Goal: Task Accomplishment & Management: Manage account settings

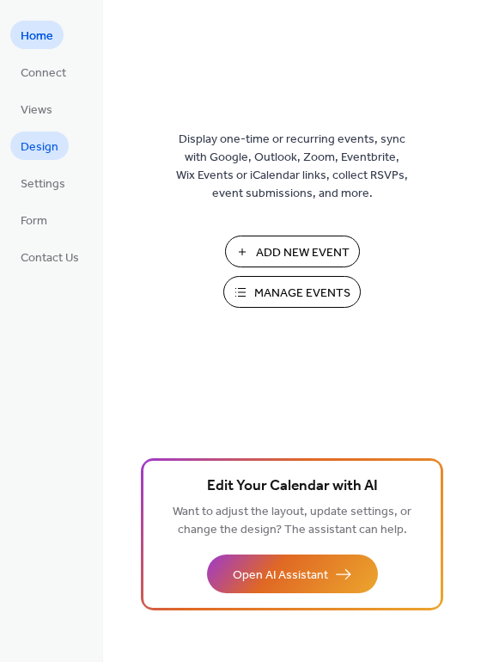
click at [40, 144] on span "Design" at bounding box center [40, 147] width 38 height 18
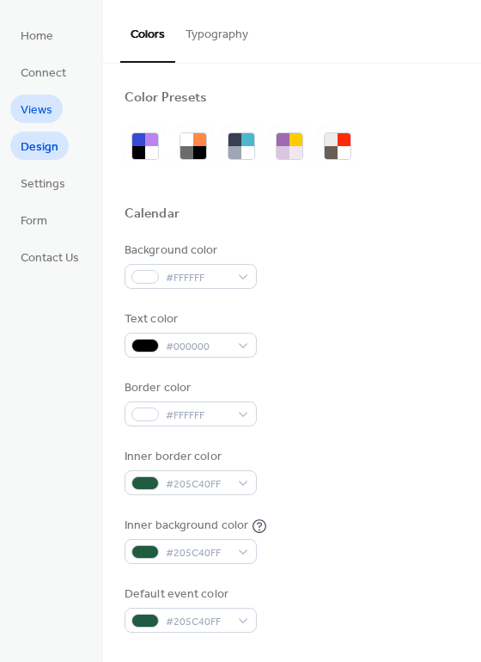
click at [40, 101] on span "Views" at bounding box center [37, 110] width 32 height 18
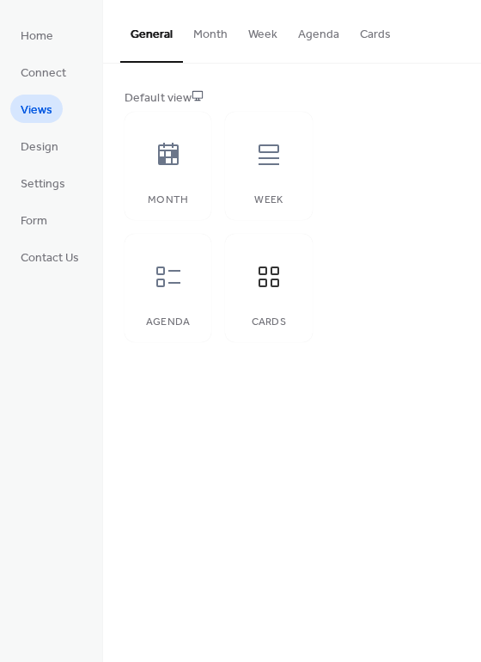
click at [381, 28] on button "Cards" at bounding box center [376, 30] width 52 height 61
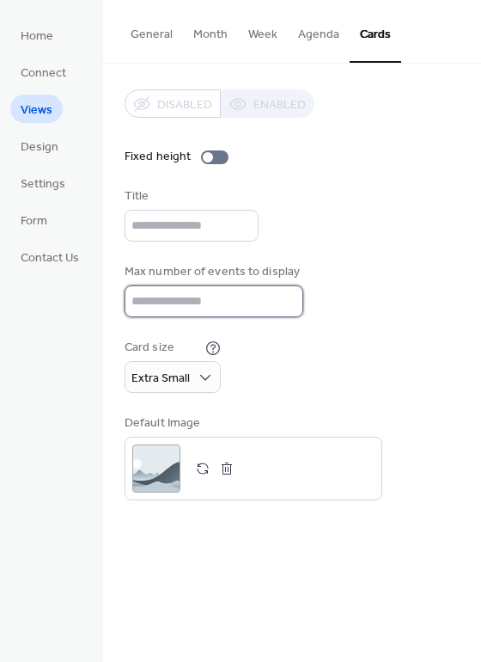
click at [286, 303] on input "**" at bounding box center [214, 301] width 179 height 32
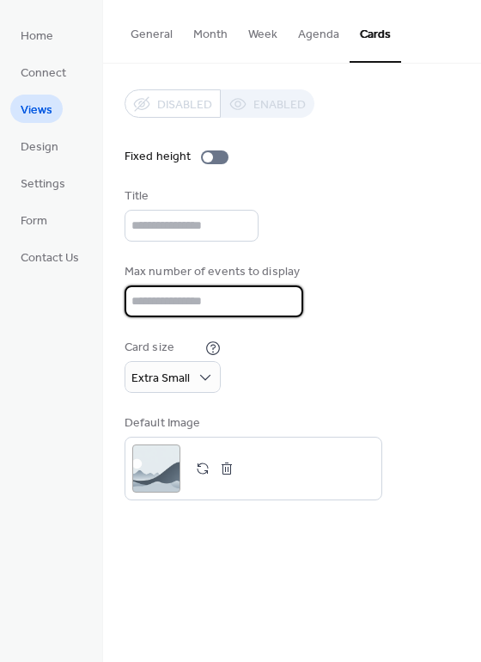
click at [285, 303] on input "**" at bounding box center [214, 301] width 179 height 32
type input "**"
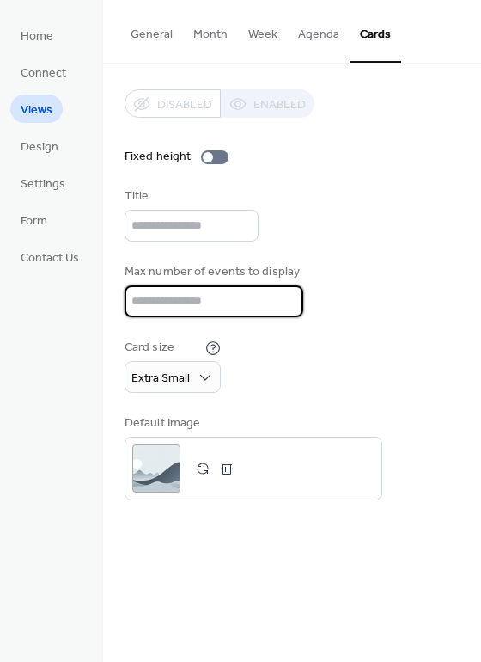
click at [285, 303] on input "**" at bounding box center [214, 301] width 179 height 32
click at [177, 390] on span "Extra Small" at bounding box center [161, 378] width 58 height 23
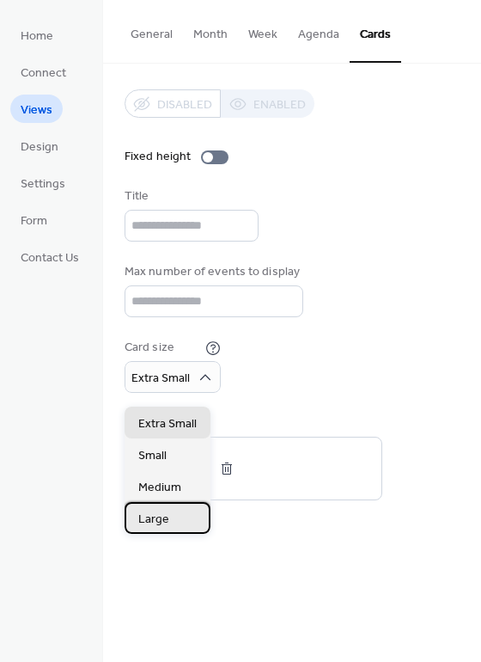
click at [163, 516] on span "Large" at bounding box center [153, 520] width 31 height 18
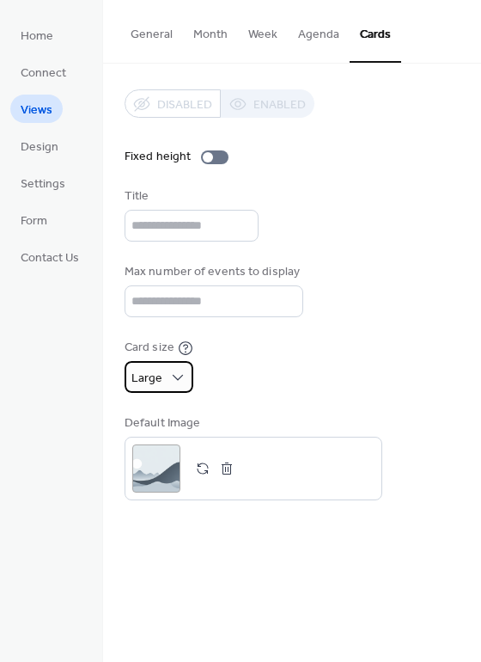
click at [162, 378] on span "Large" at bounding box center [147, 378] width 31 height 23
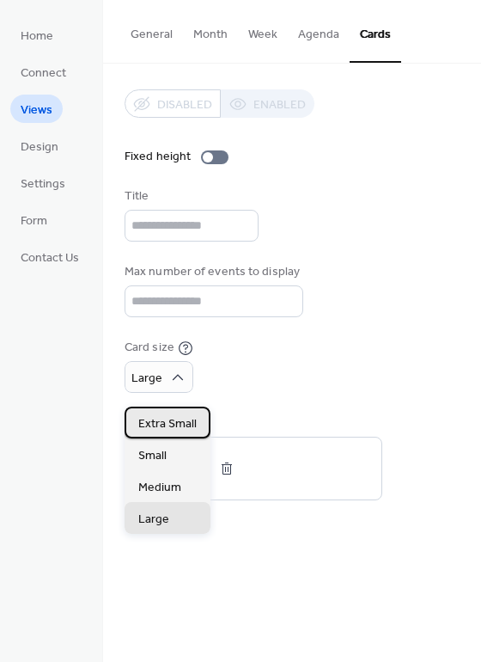
click at [167, 427] on span "Extra Small" at bounding box center [167, 424] width 58 height 18
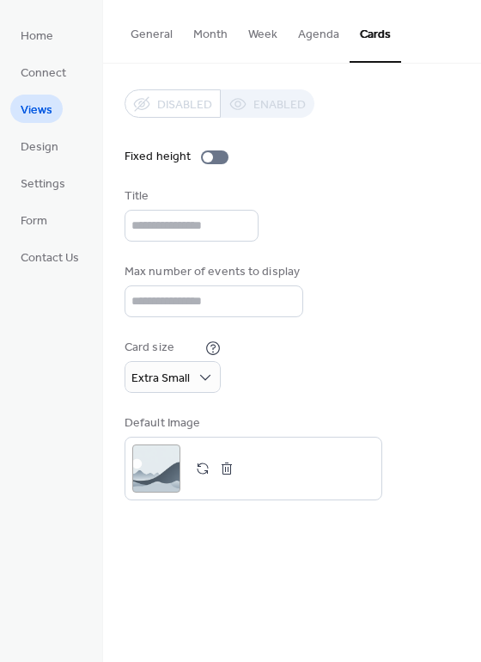
click at [280, 364] on div "Card size Extra Small" at bounding box center [292, 366] width 335 height 54
click at [161, 475] on div ";" at bounding box center [156, 468] width 48 height 48
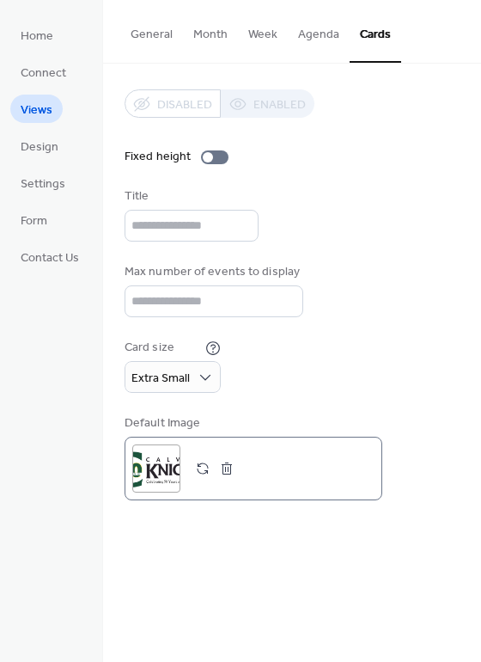
click at [160, 474] on div ";" at bounding box center [156, 468] width 48 height 48
click at [223, 474] on button "button" at bounding box center [227, 468] width 24 height 24
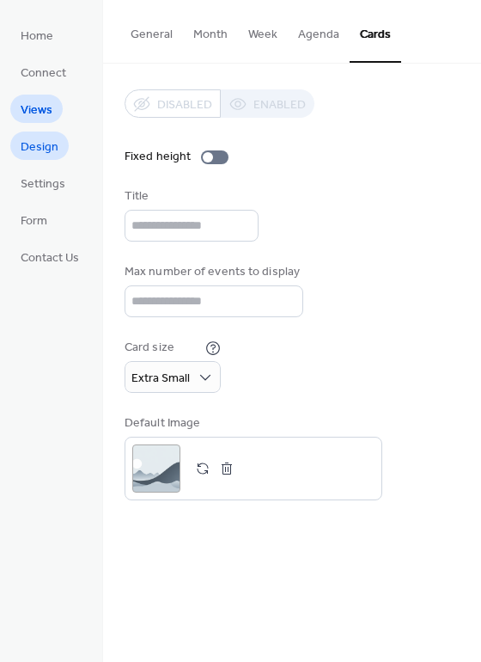
click at [53, 143] on span "Design" at bounding box center [40, 147] width 38 height 18
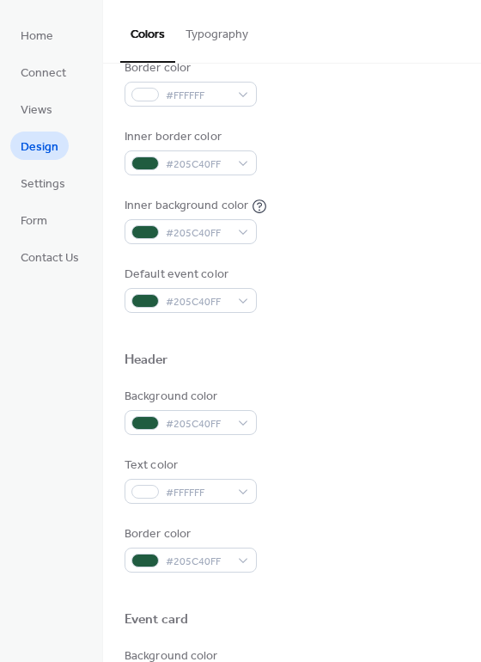
scroll to position [330, 0]
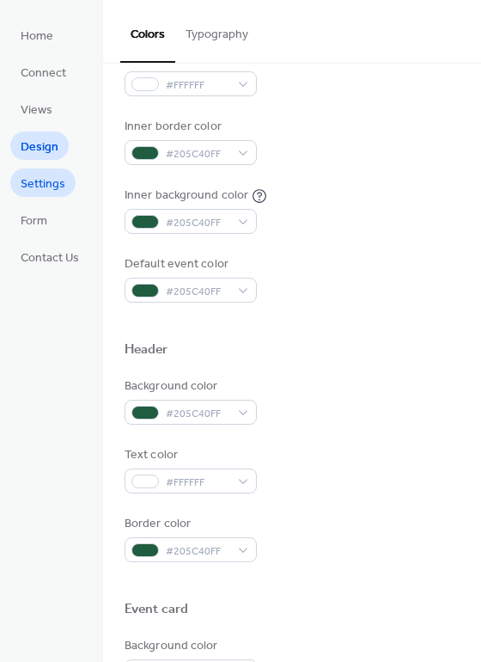
click at [53, 186] on span "Settings" at bounding box center [43, 184] width 45 height 18
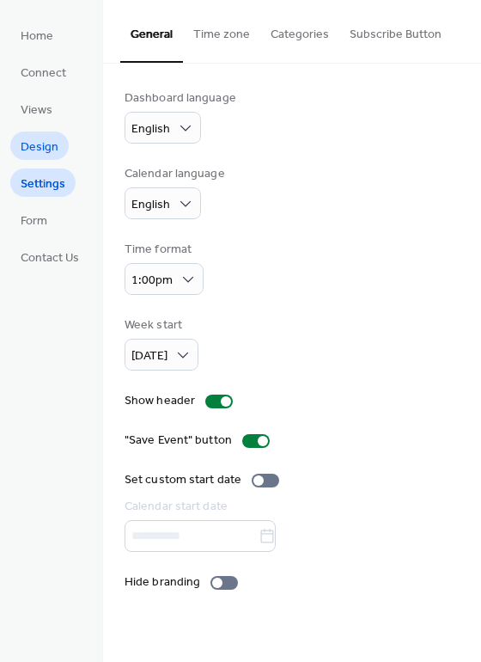
click at [46, 153] on span "Design" at bounding box center [40, 147] width 38 height 18
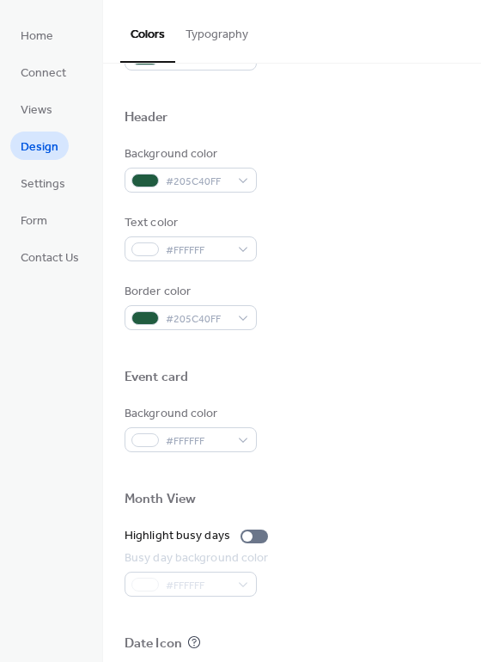
scroll to position [555, 0]
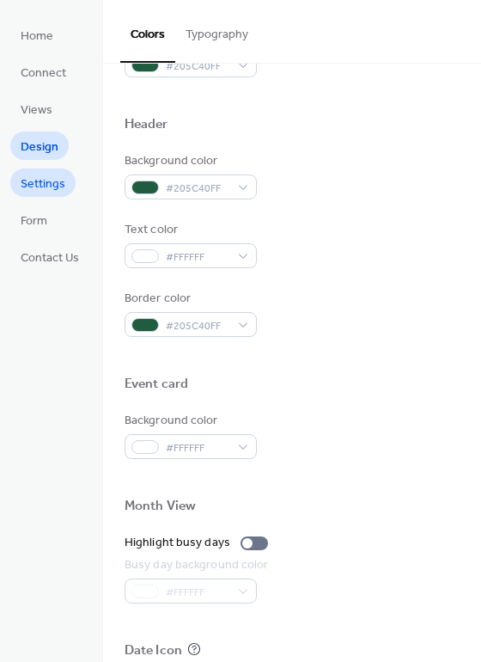
click at [44, 186] on span "Settings" at bounding box center [43, 184] width 45 height 18
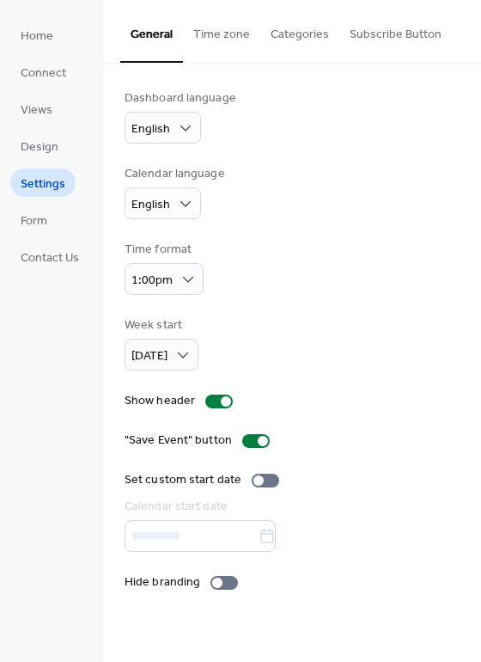
click at [217, 36] on button "Time zone" at bounding box center [221, 30] width 77 height 61
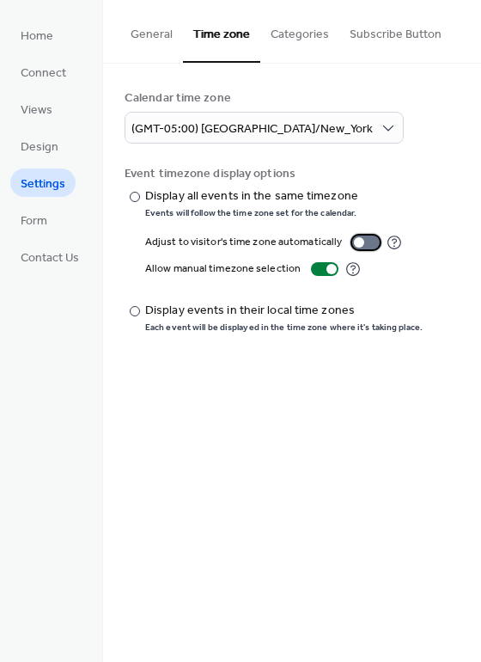
click at [357, 245] on div at bounding box center [359, 242] width 10 height 10
click at [368, 242] on div at bounding box center [373, 242] width 10 height 10
click at [282, 34] on button "Categories" at bounding box center [299, 30] width 79 height 61
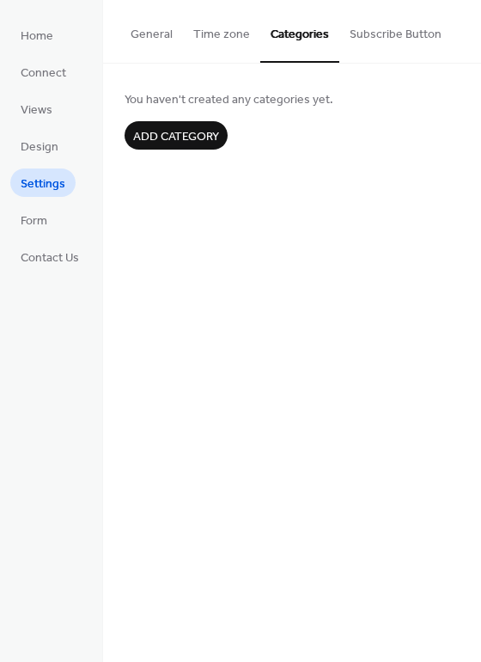
click at [371, 34] on button "Subscribe Button" at bounding box center [396, 30] width 113 height 61
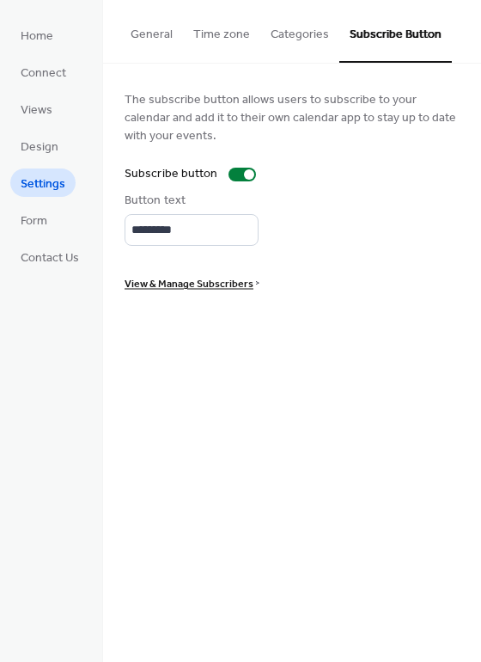
click at [219, 286] on span "View & Manage Subscribers" at bounding box center [189, 284] width 129 height 18
